Goal: Task Accomplishment & Management: Complete application form

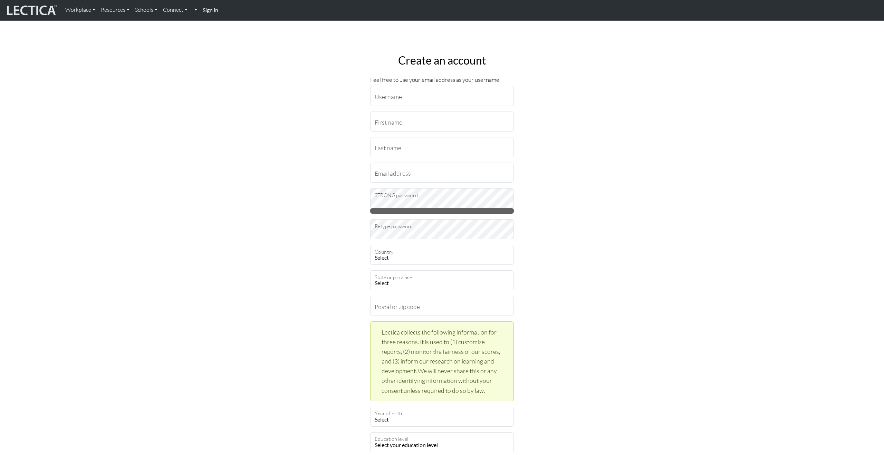
click at [209, 11] on strong "Sign in" at bounding box center [211, 10] width 16 height 7
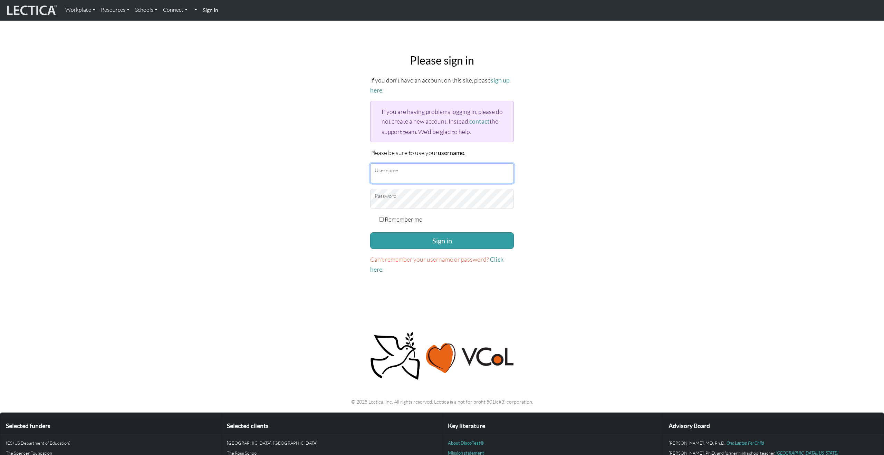
click at [391, 172] on input "Username" at bounding box center [442, 173] width 144 height 20
type input "alfonsow"
click at [370, 232] on button "Sign in" at bounding box center [442, 240] width 144 height 17
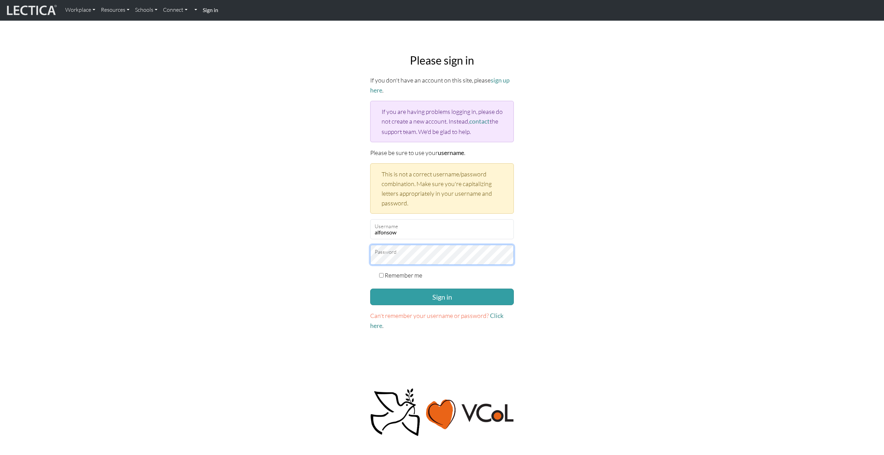
click at [370, 289] on button "Sign in" at bounding box center [442, 297] width 144 height 17
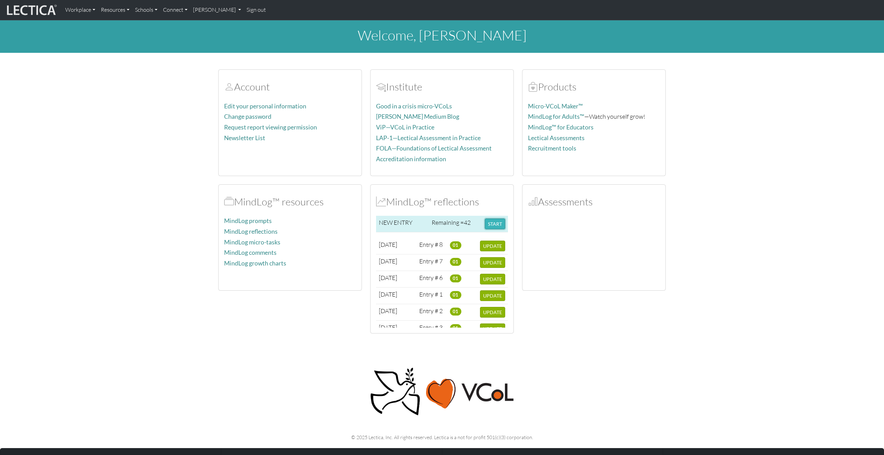
click at [497, 222] on button "START" at bounding box center [495, 223] width 20 height 11
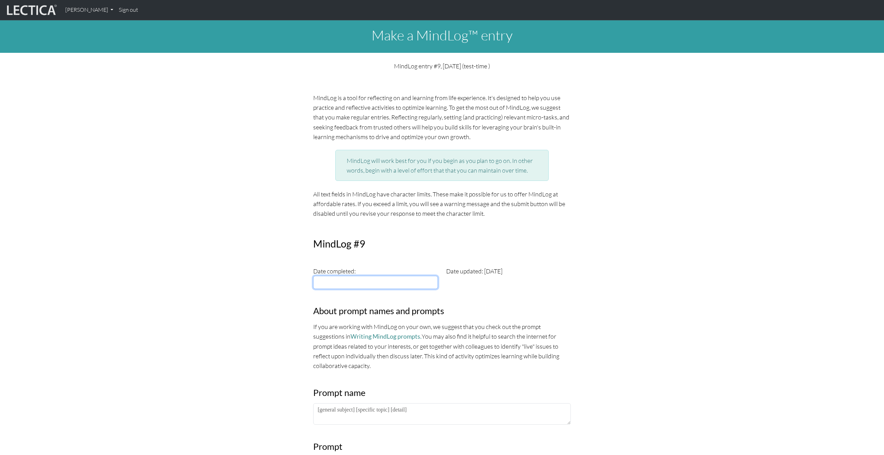
type input "[DATE]"
click at [390, 281] on input "[DATE]" at bounding box center [375, 282] width 125 height 13
click at [396, 309] on td "3" at bounding box center [398, 310] width 14 height 8
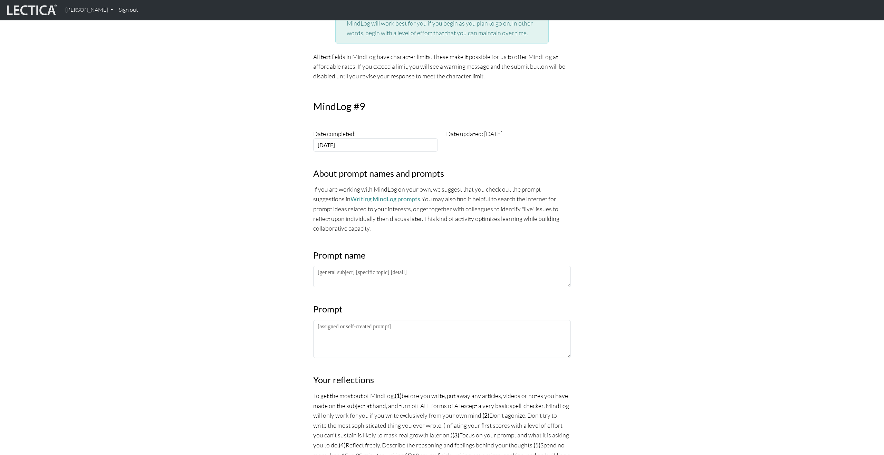
scroll to position [146, 0]
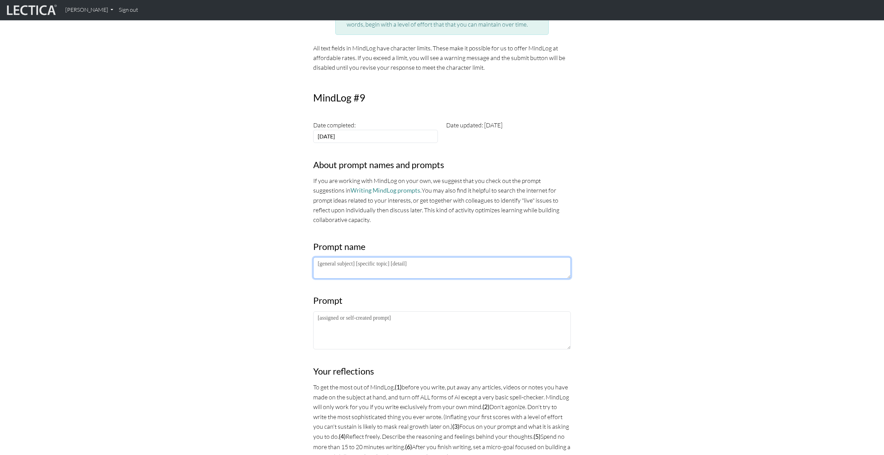
click at [367, 266] on textarea at bounding box center [441, 267] width 257 height 21
paste textarea "PM LDP 2025"
type textarea "PM LDP 2025"
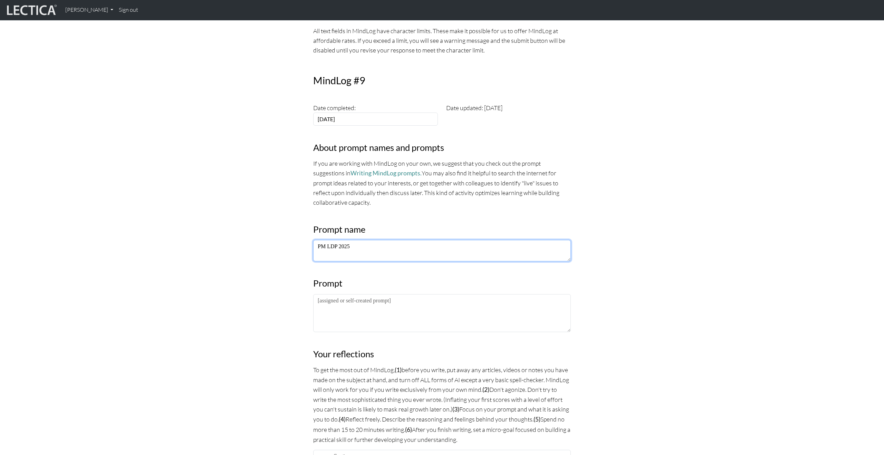
scroll to position [167, 0]
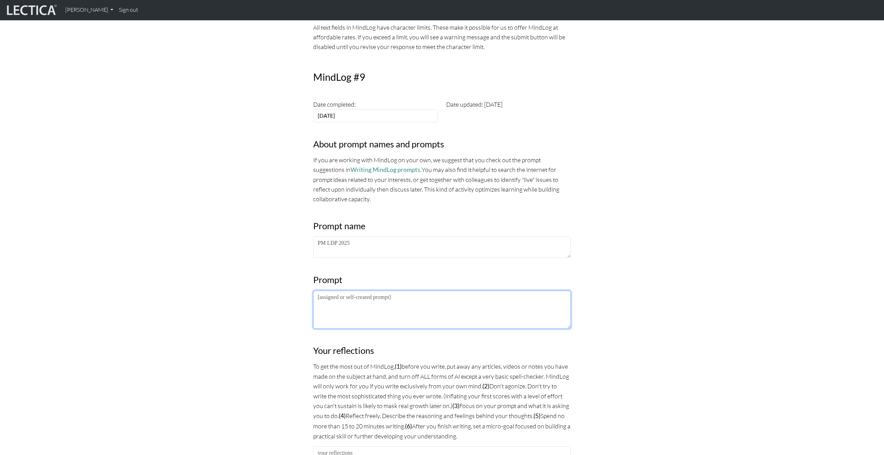
click at [392, 303] on textarea at bounding box center [441, 310] width 257 height 38
paste textarea "Extrospective: What I am noticing about the lectures/frameworks/practices is… I…"
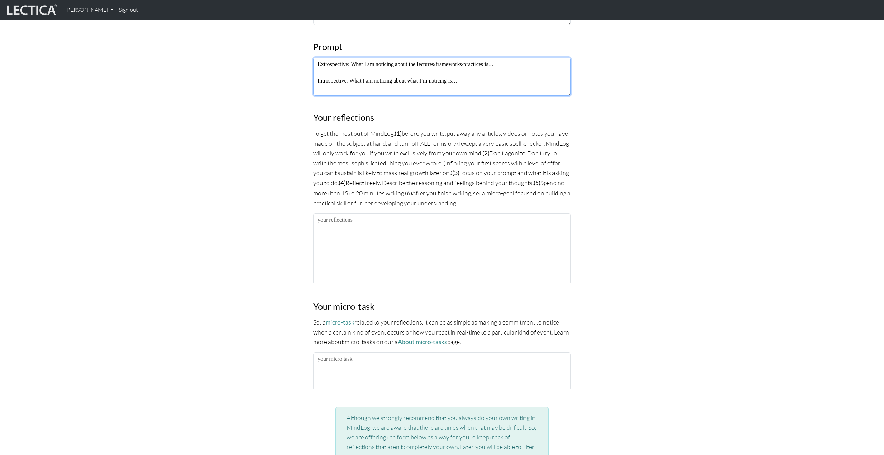
scroll to position [387, 0]
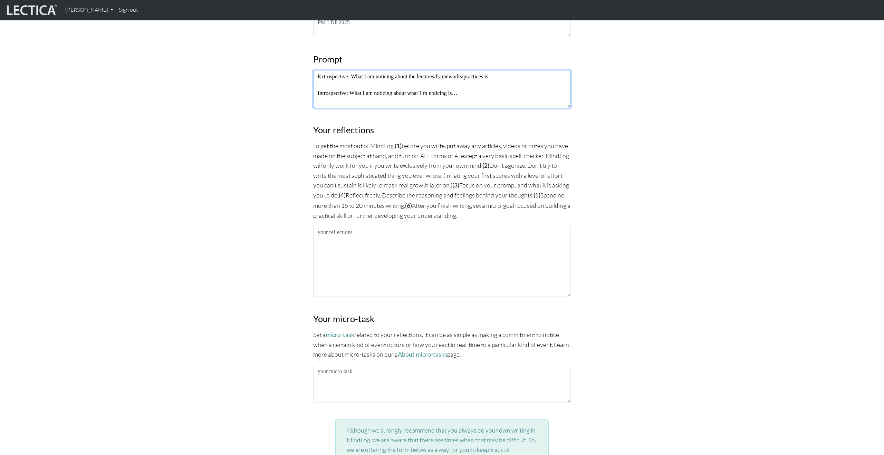
type textarea "Extrospective: What I am noticing about the lectures/frameworks/practices is… I…"
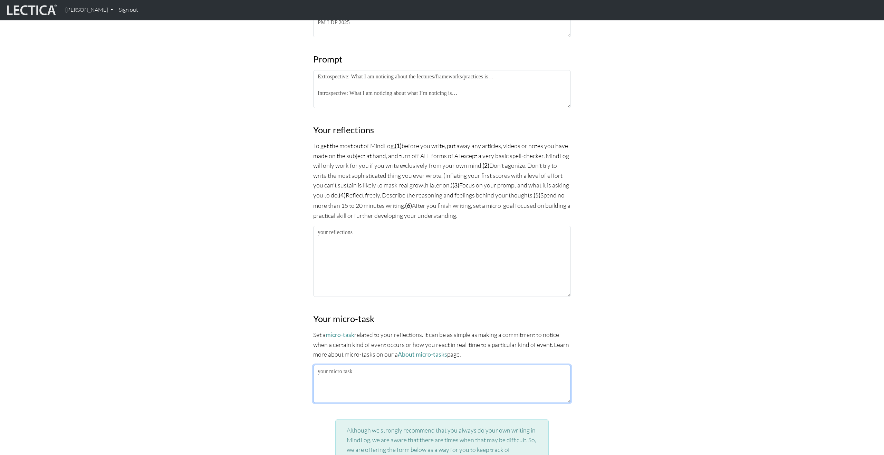
click at [359, 371] on textarea at bounding box center [441, 384] width 257 height 38
type textarea "Listening without interrupting"
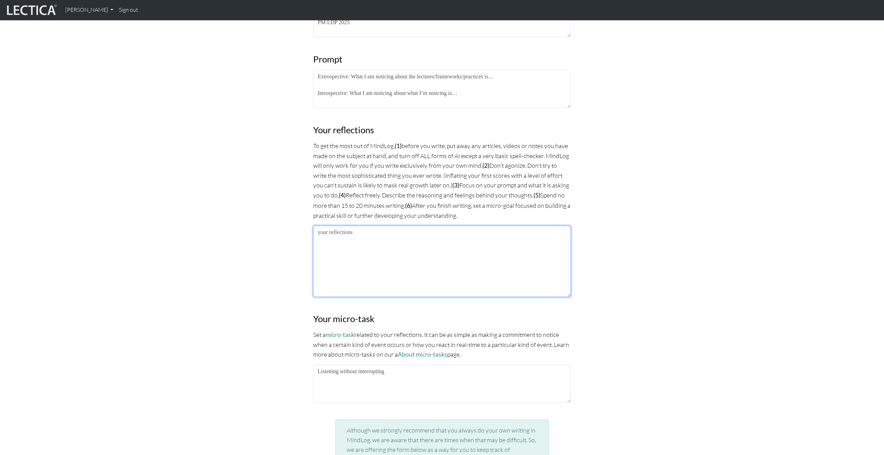
click at [383, 255] on textarea at bounding box center [441, 261] width 257 height 71
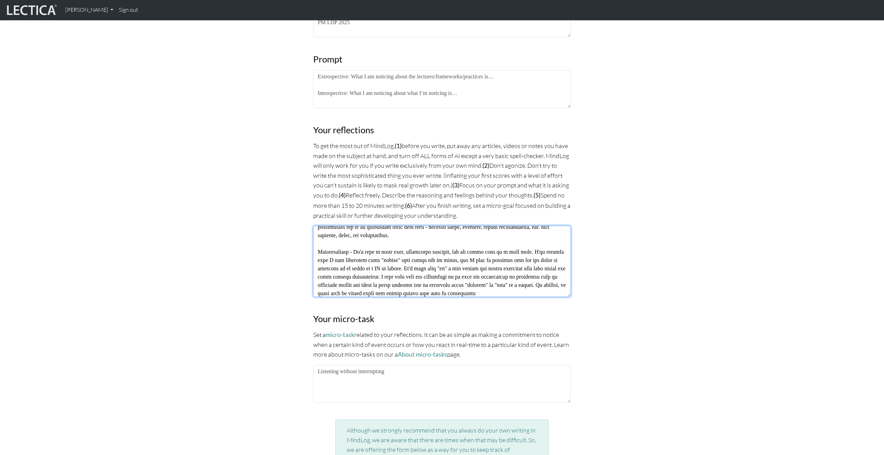
scroll to position [55, 0]
click at [425, 291] on textarea at bounding box center [441, 261] width 257 height 71
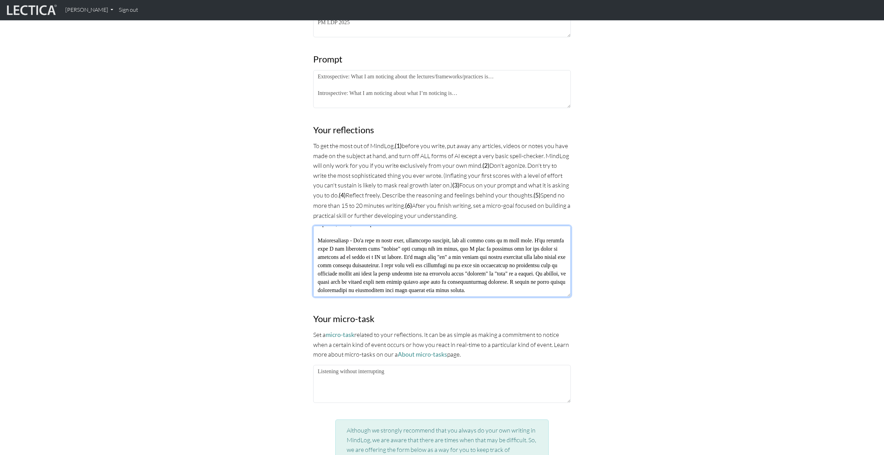
click at [427, 290] on textarea at bounding box center [441, 261] width 257 height 71
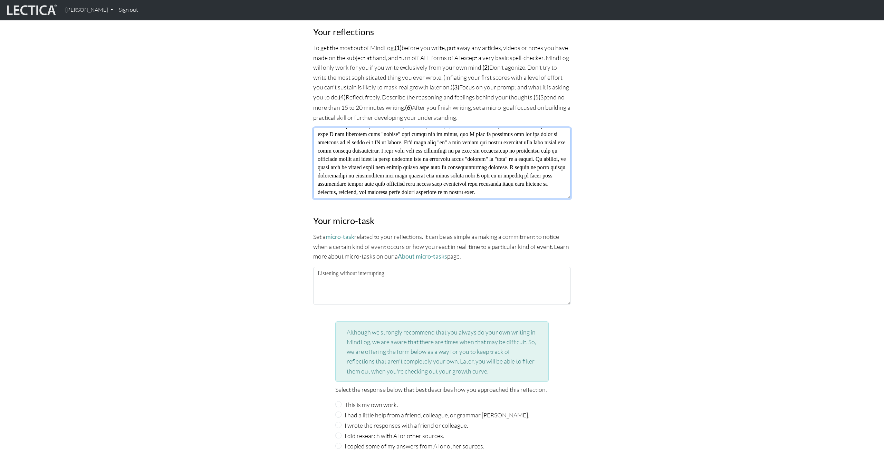
scroll to position [604, 0]
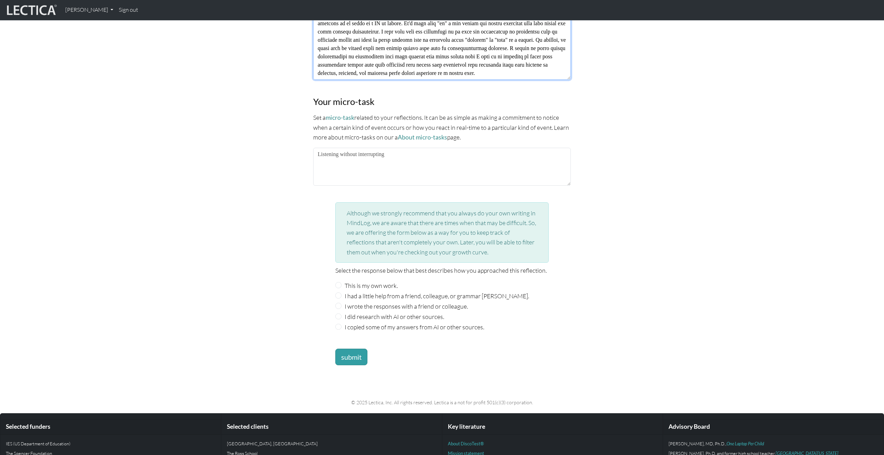
type textarea "Extrospective - I have started to notice that my combination of listening, list…"
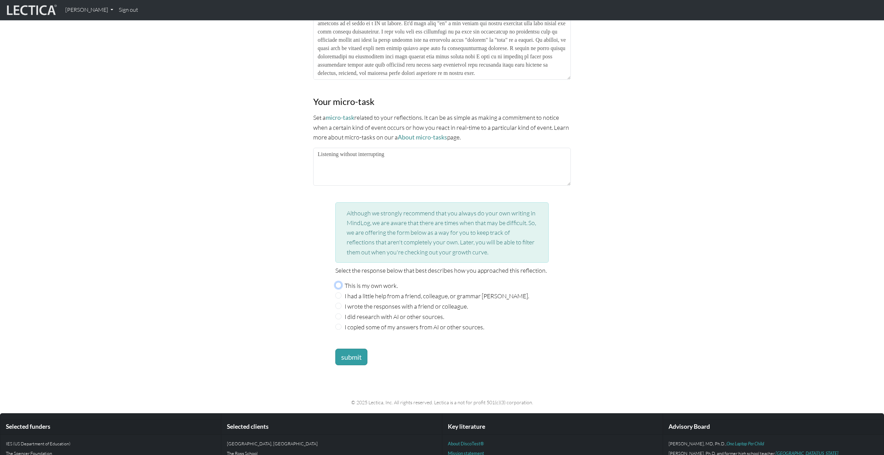
click at [340, 283] on input "This is my own work." at bounding box center [338, 285] width 6 height 6
radio input "true"
click at [348, 354] on button "submit" at bounding box center [351, 357] width 32 height 17
